Goal: Communication & Community: Participate in discussion

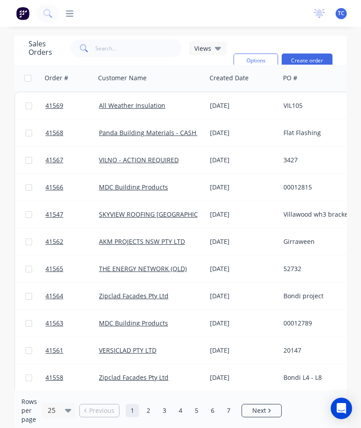
scroll to position [36, 0]
click at [141, 39] on input "text" at bounding box center [138, 48] width 87 height 18
click at [110, 39] on input "text" at bounding box center [138, 48] width 87 height 18
click at [124, 39] on input "text" at bounding box center [138, 48] width 87 height 18
type input "41482"
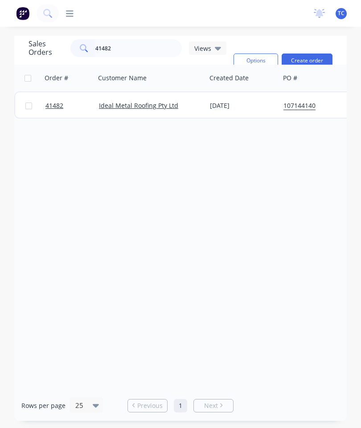
click at [44, 92] on div at bounding box center [69, 105] width 54 height 27
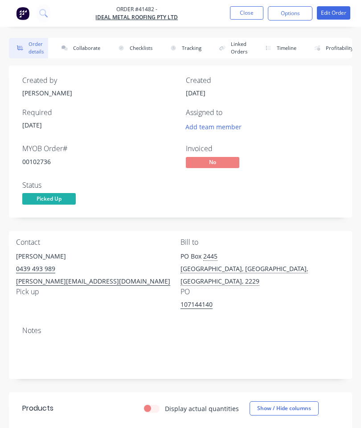
click at [85, 49] on button "Collaborate" at bounding box center [79, 48] width 51 height 21
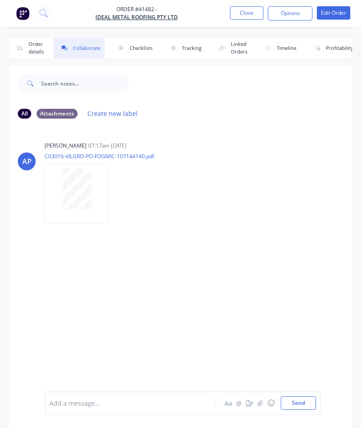
click at [260, 398] on button "button" at bounding box center [260, 403] width 11 height 11
click at [303, 408] on button "Send" at bounding box center [298, 403] width 35 height 13
click at [240, 12] on button "Close" at bounding box center [246, 12] width 33 height 13
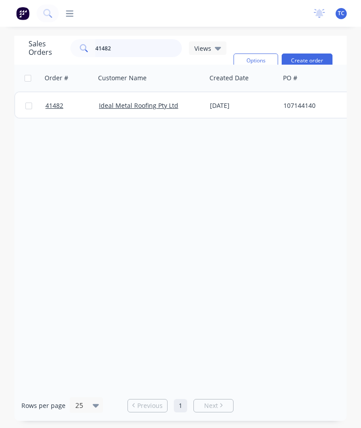
click at [143, 49] on input "41482" at bounding box center [138, 48] width 87 height 18
type input "41505"
click at [55, 103] on span "41505" at bounding box center [55, 105] width 18 height 9
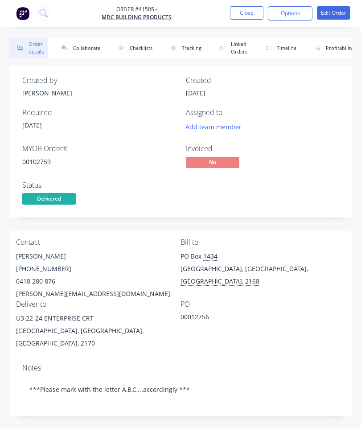
click at [86, 44] on button "Collaborate" at bounding box center [79, 48] width 51 height 21
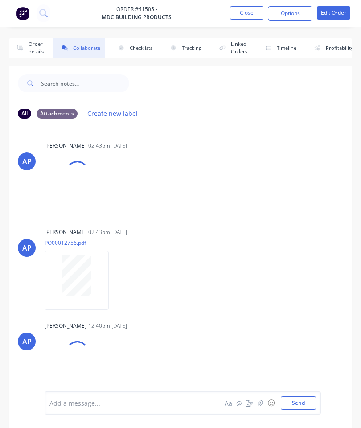
click at [262, 403] on icon "button" at bounding box center [260, 403] width 5 height 6
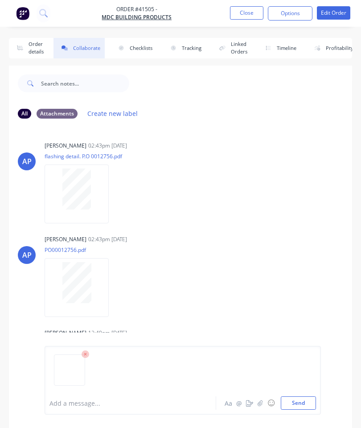
click at [299, 401] on button "Send" at bounding box center [298, 403] width 35 height 13
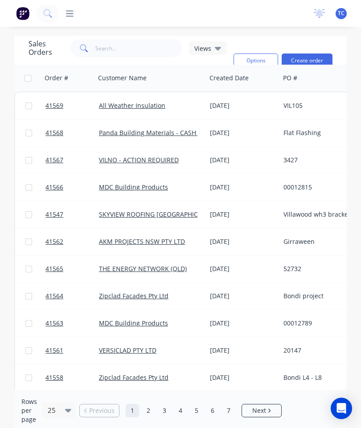
scroll to position [36, 0]
